Goal: Information Seeking & Learning: Learn about a topic

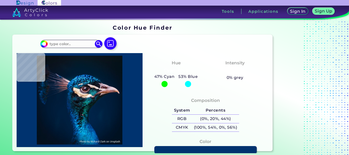
type input "#0a1622"
type input "#0A1622"
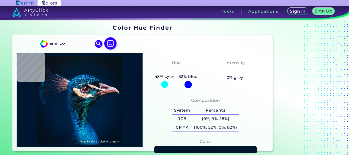
type input "#00162e"
type input "#00162E"
type input "#1c526f"
type input "#1C526F"
type input "#e2c0cd"
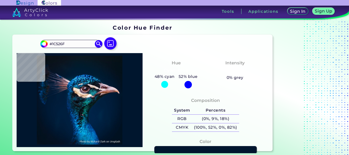
type input "#E2C0CD"
type input "#f5f7f6"
type input "#F5F7F6"
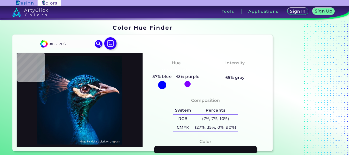
type input "#13111a"
type input "#13111A"
type input "#0e121b"
type input "#0E121B"
type input "#0e1217"
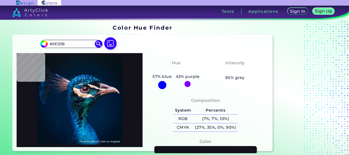
type input "#0E1217"
type input "#d5c7bf"
type input "#D5C7BF"
type input "#2fb0c2"
type input "#2FB0C2"
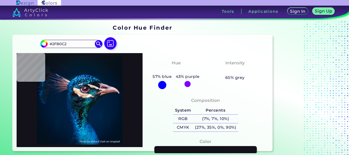
type input "#22a4be"
type input "#22A4BE"
type input "#fdeede"
type input "#FDEEDE"
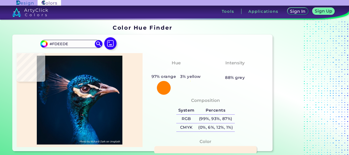
type input "#f3eedc"
type input "#F3EEDC"
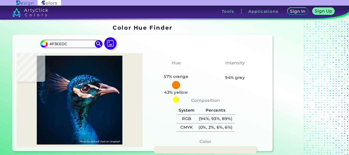
type input "#f0ece2"
type input "#F0ECE2"
type input "#fef8ef"
type input "#FEF8EF"
type input "#f6e7dc"
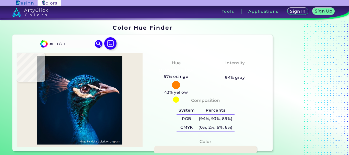
type input "#F6E7DC"
type input "#d3c0ba"
type input "#D3C0BA"
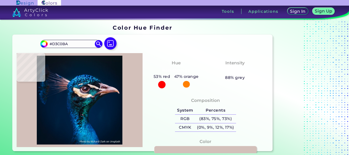
type input "#857a8a"
type input "#857A8A"
type input "#44547a"
type input "#44547A"
type input "#04303b"
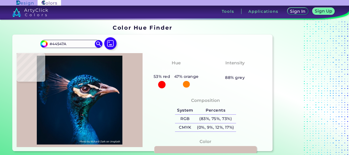
type input "#04303B"
type input "#1c4462"
type input "#1C4462"
type input "#0c2f39"
type input "#0C2F39"
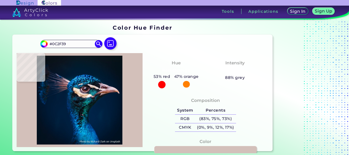
type input "#173f3b"
type input "#173F3B"
type input "#15201f"
type input "#15201F"
type input "#1a3634"
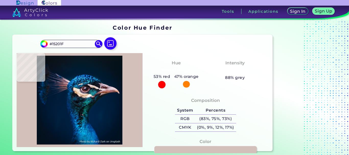
type input "#1A3634"
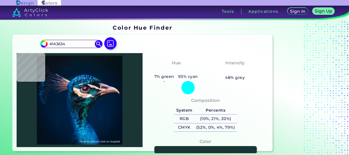
type input "#06403f"
type input "#06403F"
type input "#0f313e"
type input "#0F313E"
type input "#09283a"
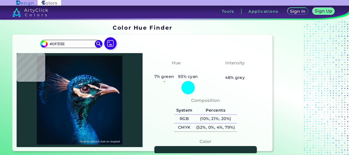
type input "#09283A"
type input "#1c586a"
type input "#1C586A"
type input "#021924"
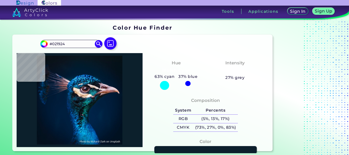
type input "#0c202c"
type input "#0C202C"
type input "#041e1f"
type input "#041E1F"
type input "#051c20"
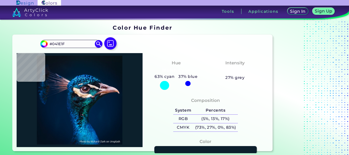
type input "#051C20"
type input "#061e1e"
type input "#061E1E"
type input "#06201f"
type input "#06201F"
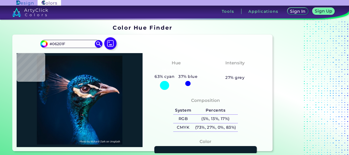
type input "#072120"
type input "#021b1e"
type input "#021B1E"
type input "#052235"
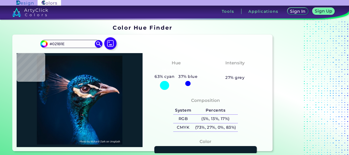
type input "#052235"
type input "#012444"
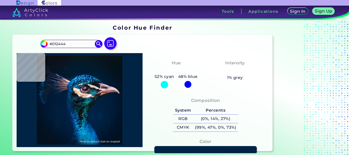
type input "#002446"
type input "#012346"
type input "#012548"
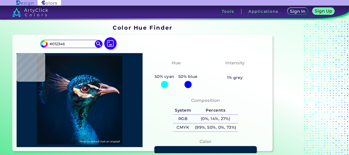
type input "#012548"
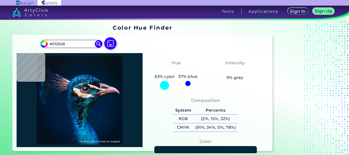
type input "#052538"
type input "#081717"
type input "#022524"
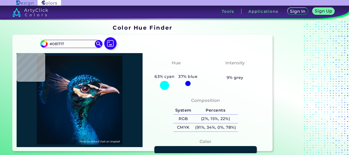
type input "#022524"
type input "#003b3b"
type input "#003B3B"
type input "#0a5145"
type input "#0A5145"
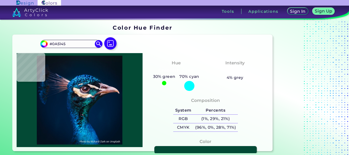
type input "#034a35"
type input "#034A35"
type input "#03161d"
type input "#03161D"
type input "#0b2726"
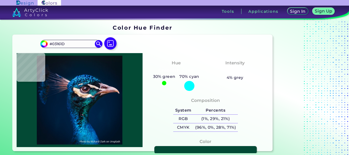
type input "#0B2726"
type input "#0b161a"
type input "#0B161A"
type input "#071115"
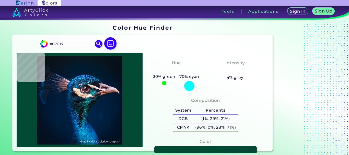
type input "#003b3c"
type input "#003B3C"
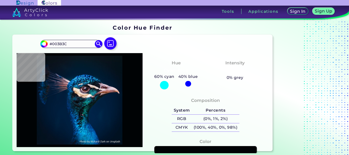
type input "#000305"
type input "#00536b"
type input "#00536B"
type input "#084d5a"
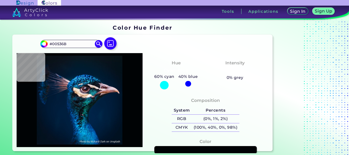
type input "#084D5A"
type input "#012333"
type input "#012245"
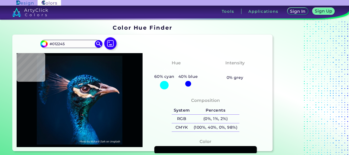
type input "#002242"
type input "#011e3e"
type input "#011E3E"
type input "#001d3b"
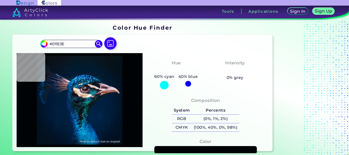
type input "#001D3B"
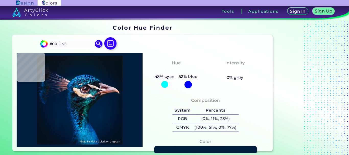
type input "#011c3a"
type input "#011C3A"
type input "#011c39"
type input "#011C39"
type input "#7e4435"
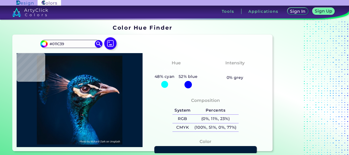
type input "#7E4435"
type input "#00172e"
type input "#00172E"
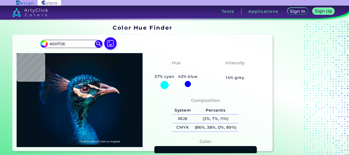
type input "#04121d"
type input "#04121D"
type input "#04121b"
type input "#04121B"
type input "#03111a"
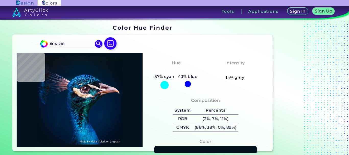
type input "#03111A"
type input "#03111c"
type input "#03111C"
type input "#041121"
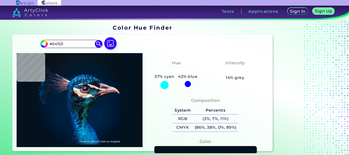
type input "#00172f"
type input "#00172F"
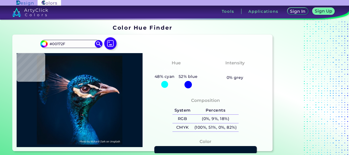
type input "#001226"
type input "#001224"
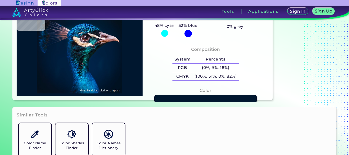
type input "#001121"
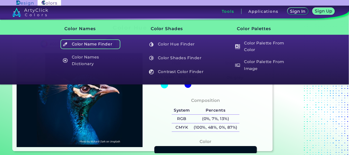
click at [100, 43] on h5 "Color Name Finder" at bounding box center [90, 44] width 60 height 10
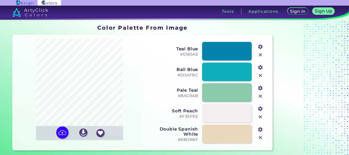
click at [260, 48] on input "#01889f" at bounding box center [260, 46] width 6 height 6
type input "#4a828c"
click at [164, 58] on div "Teal Blue #0185AE #4a828c" at bounding box center [206, 51] width 122 height 21
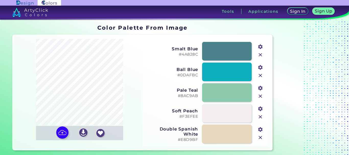
click at [227, 133] on link at bounding box center [227, 134] width 50 height 19
click at [261, 129] on input "#e8d9bf" at bounding box center [260, 129] width 6 height 6
type input "#d99012"
click at [224, 136] on link at bounding box center [227, 134] width 50 height 19
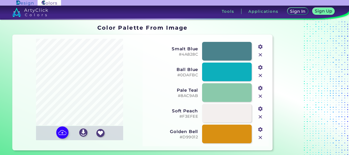
click at [0, 0] on input "file" at bounding box center [0, 0] width 0 height 0
type input "#8e0310"
type input "#faebe8"
type input "#43677f"
type input "#d4b6a5"
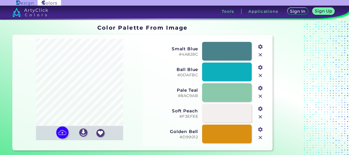
type input "#a79daa"
type input "#fcf6fc"
type input "#ecd2c9"
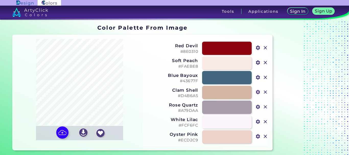
click at [0, 0] on input "file" at bounding box center [0, 0] width 0 height 0
type input "#2f2c33"
type input "#65646c"
type input "#c5bbc5"
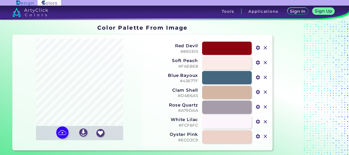
type input "#9f99a5"
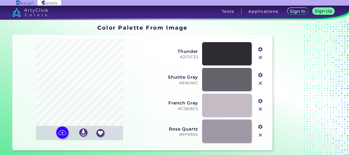
click at [0, 0] on input "file" at bounding box center [0, 0] width 0 height 0
type input "#e23d39"
type input "#13cdbd"
type input "#838eec"
type input "#f4cac5"
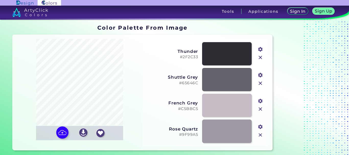
type input "#7a1e32"
type input "#fadce0"
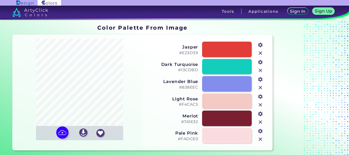
click at [0, 0] on input "file" at bounding box center [0, 0] width 0 height 0
type input "#935d6f"
type input "#b69874"
type input "#f2e9e7"
type input "#e2d4c3"
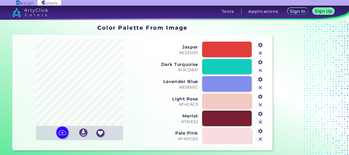
type input "#582e55"
type input "#b6bbcf"
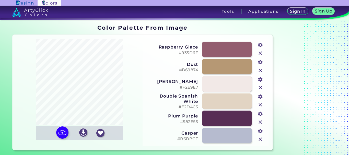
click at [0, 0] on input "file" at bounding box center [0, 0] width 0 height 0
type input "#64ab90"
type input "#4b3821"
type input "#b15734"
type input "#b0baa8"
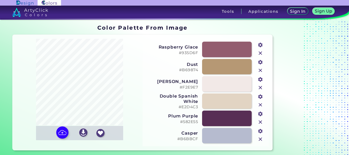
type input "#bedcd2"
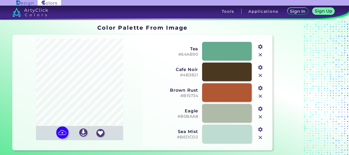
click at [0, 0] on input "file" at bounding box center [0, 0] width 0 height 0
type input "#fdd708"
type input "#5b2772"
type input "#be4637"
type input "#c79149"
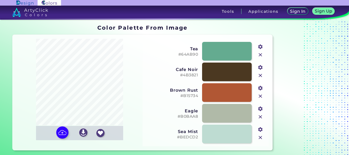
type input "#ddb2c2"
type input "#f5eaf3"
type input "#fefefe"
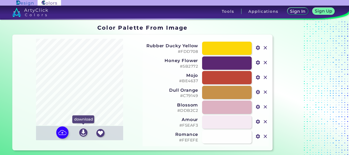
click at [85, 135] on img at bounding box center [83, 133] width 8 height 8
click at [0, 0] on input "file" at bounding box center [0, 0] width 0 height 0
type input "#ba914d"
type input "#996c35"
type input "#e5b53d"
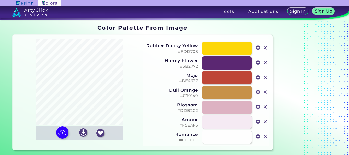
type input "#4b3013"
type input "#f5d15f"
type input "#fded92"
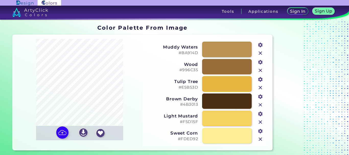
click at [0, 0] on input "file" at bounding box center [0, 0] width 0 height 0
type input "#e8d5c6"
type input "#cdb5ae"
type input "#939aa1"
type input "#efdfd2"
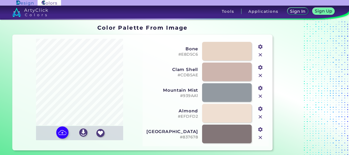
click at [261, 131] on input "#837678" at bounding box center [260, 129] width 6 height 6
type input "#cc463b"
click at [142, 98] on div at bounding box center [80, 82] width 126 height 87
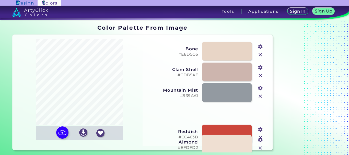
drag, startPoint x: 230, startPoint y: 115, endPoint x: 229, endPoint y: 147, distance: 31.5
click at [229, 147] on link at bounding box center [226, 144] width 49 height 19
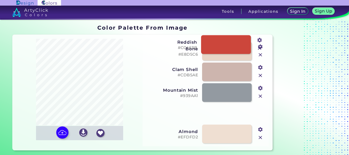
drag, startPoint x: 225, startPoint y: 116, endPoint x: 225, endPoint y: 47, distance: 68.8
click at [225, 47] on link at bounding box center [226, 44] width 50 height 19
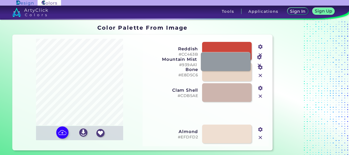
drag, startPoint x: 227, startPoint y: 116, endPoint x: 225, endPoint y: 64, distance: 51.7
click at [225, 64] on link at bounding box center [226, 61] width 50 height 19
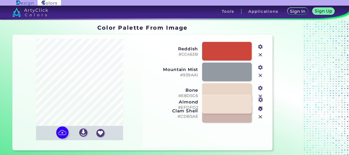
drag, startPoint x: 225, startPoint y: 136, endPoint x: 225, endPoint y: 106, distance: 29.9
click at [225, 106] on link at bounding box center [227, 104] width 50 height 19
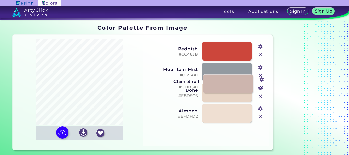
drag, startPoint x: 220, startPoint y: 137, endPoint x: 221, endPoint y: 87, distance: 49.6
click at [221, 87] on link at bounding box center [228, 83] width 50 height 19
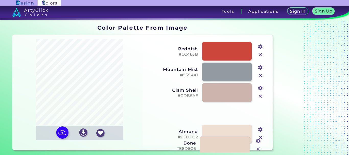
drag, startPoint x: 228, startPoint y: 117, endPoint x: 224, endPoint y: 145, distance: 27.8
click at [224, 146] on link at bounding box center [224, 145] width 49 height 19
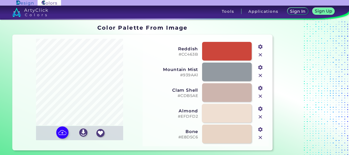
click at [232, 112] on link at bounding box center [227, 113] width 50 height 19
click at [261, 109] on input "#efdfd2" at bounding box center [260, 108] width 6 height 6
type input "#a2bad0"
click at [150, 131] on h3 "Bone" at bounding box center [172, 131] width 52 height 5
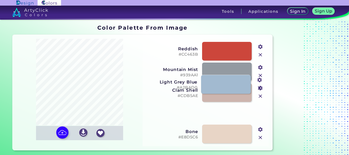
drag, startPoint x: 222, startPoint y: 116, endPoint x: 221, endPoint y: 88, distance: 27.9
click at [221, 87] on link at bounding box center [226, 84] width 50 height 19
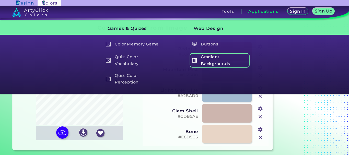
click at [215, 62] on h5 "Gradient Backgrounds" at bounding box center [220, 60] width 60 height 15
